Goal: Complete application form

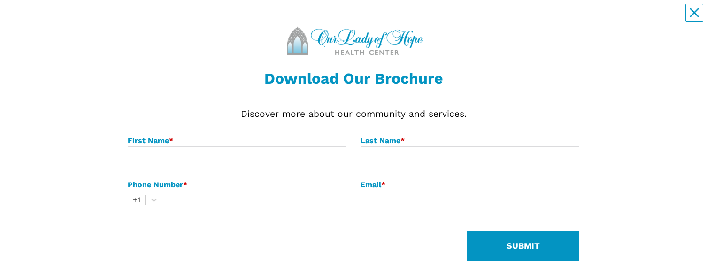
click at [268, 18] on div "First Name *" at bounding box center [237, 140] width 219 height 11
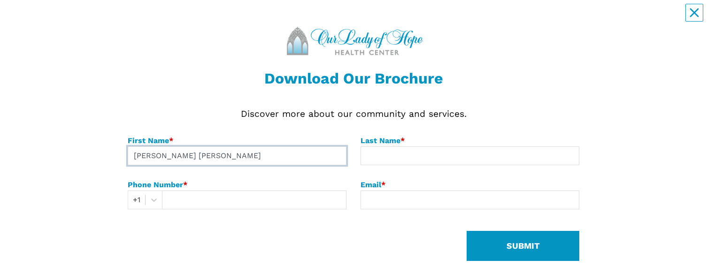
type input "[PERSON_NAME] [PERSON_NAME]"
click at [271, 18] on input "[PERSON_NAME] [PERSON_NAME]" at bounding box center [237, 156] width 219 height 19
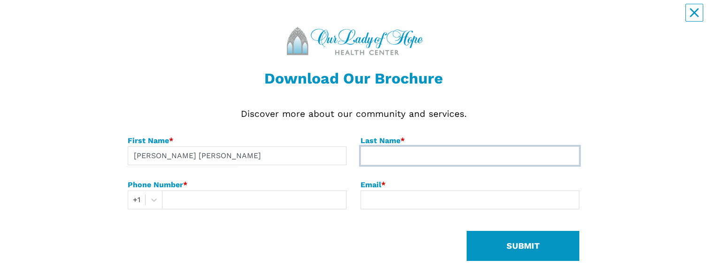
click at [385, 18] on input at bounding box center [470, 156] width 219 height 19
type input "S"
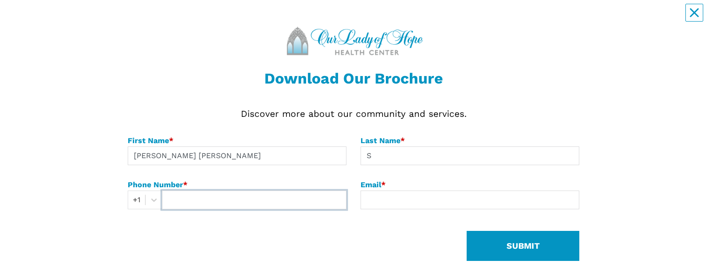
click at [237, 18] on input "text" at bounding box center [254, 200] width 185 height 19
type input "8045368882"
click at [364, 18] on div "Download Our Brochure Discover more about our community and services. First Nam…" at bounding box center [354, 160] width 452 height 302
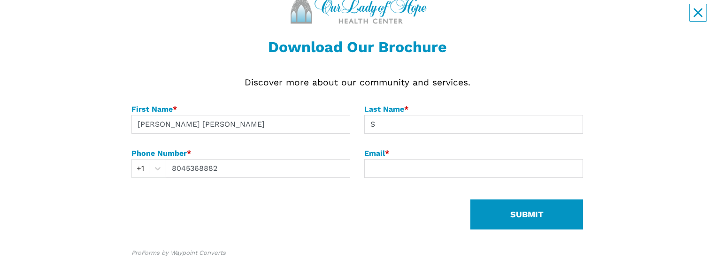
scroll to position [45, 0]
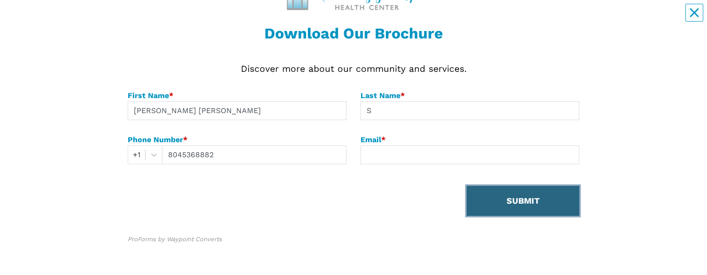
click at [519, 18] on button "SUBMIT" at bounding box center [523, 201] width 113 height 30
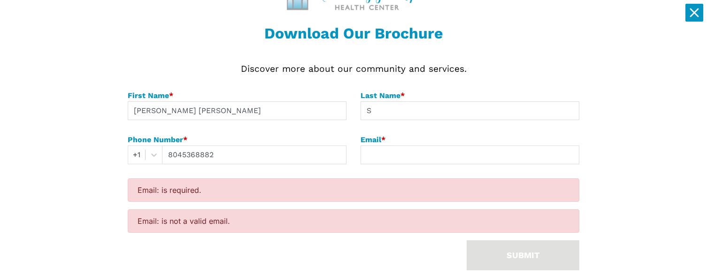
click at [694, 8] on icon "Close" at bounding box center [694, 12] width 9 height 9
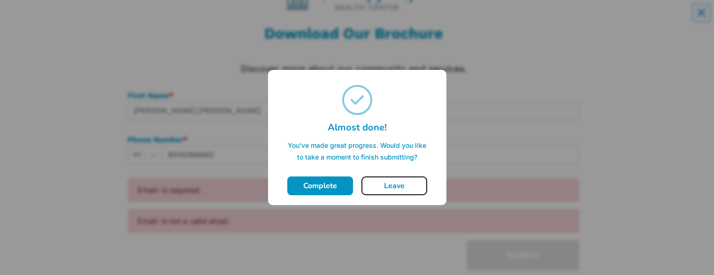
click at [385, 18] on button "Leave" at bounding box center [395, 186] width 66 height 19
